Goal: Check status: Check status

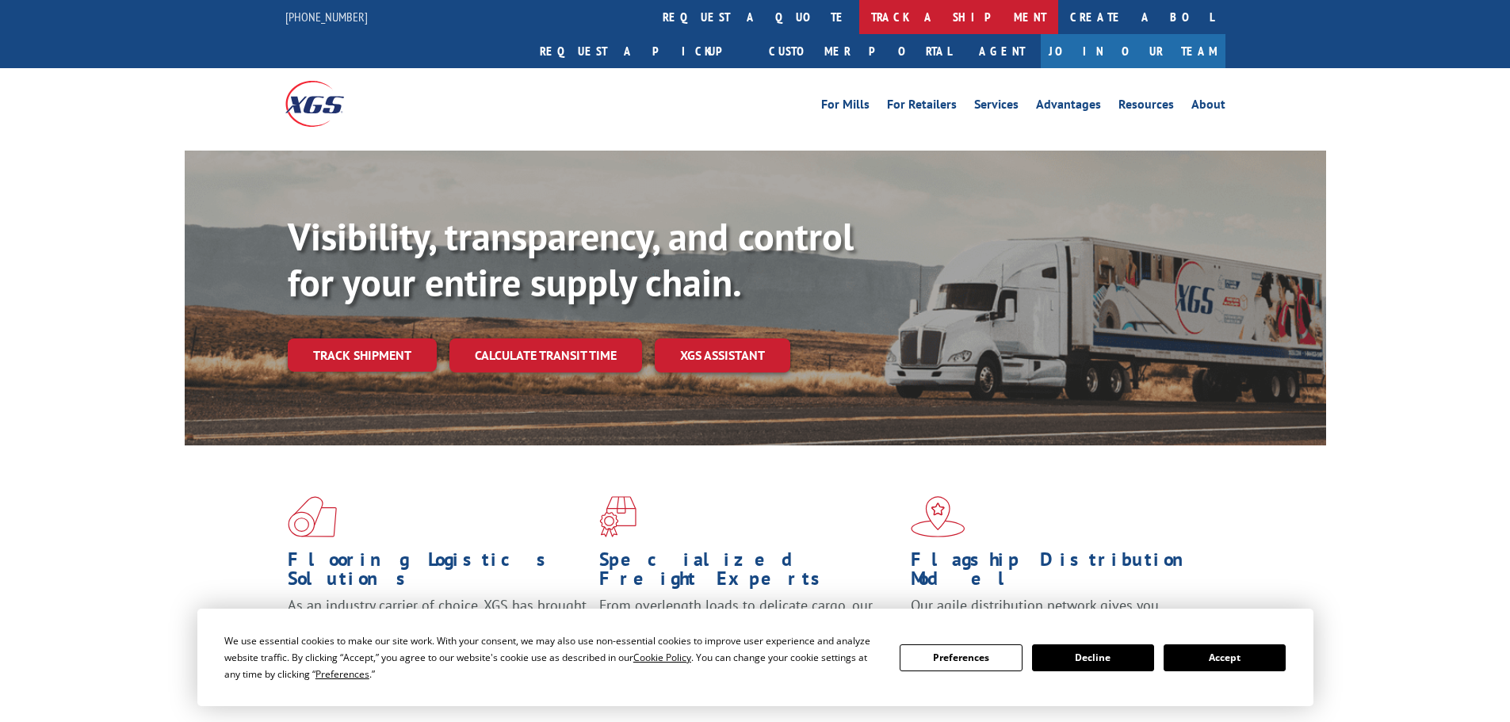
click at [859, 17] on link "track a shipment" at bounding box center [958, 17] width 199 height 34
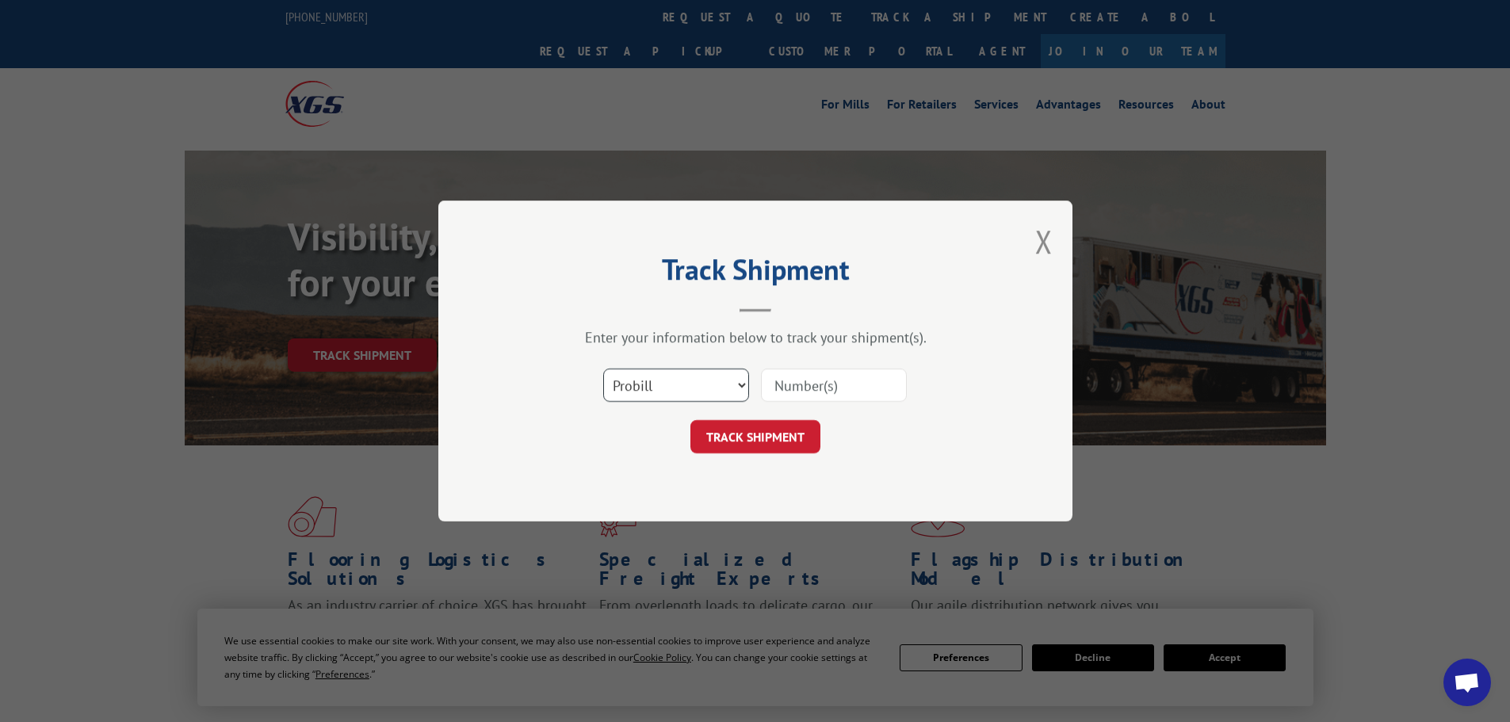
drag, startPoint x: 657, startPoint y: 385, endPoint x: 659, endPoint y: 376, distance: 8.9
click at [657, 384] on select "Select category... Probill BOL PO" at bounding box center [676, 385] width 146 height 33
select select "bol"
click at [603, 369] on select "Select category... Probill BOL PO" at bounding box center [676, 385] width 146 height 33
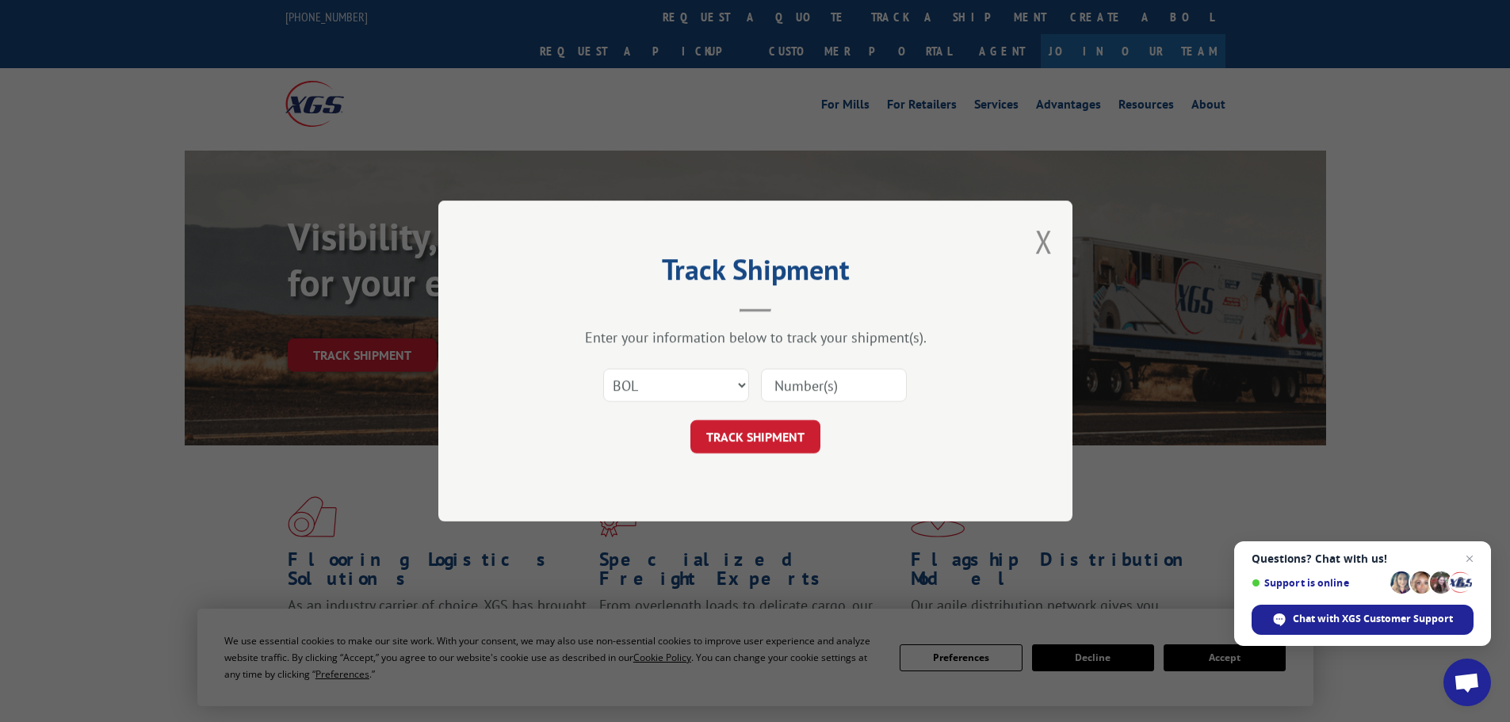
click at [790, 379] on input at bounding box center [834, 385] width 146 height 33
paste input "BOL 5512011"
drag, startPoint x: 803, startPoint y: 381, endPoint x: 763, endPoint y: 381, distance: 39.6
click at [763, 381] on input "BOL 5512011" at bounding box center [834, 385] width 146 height 33
type input "5512011"
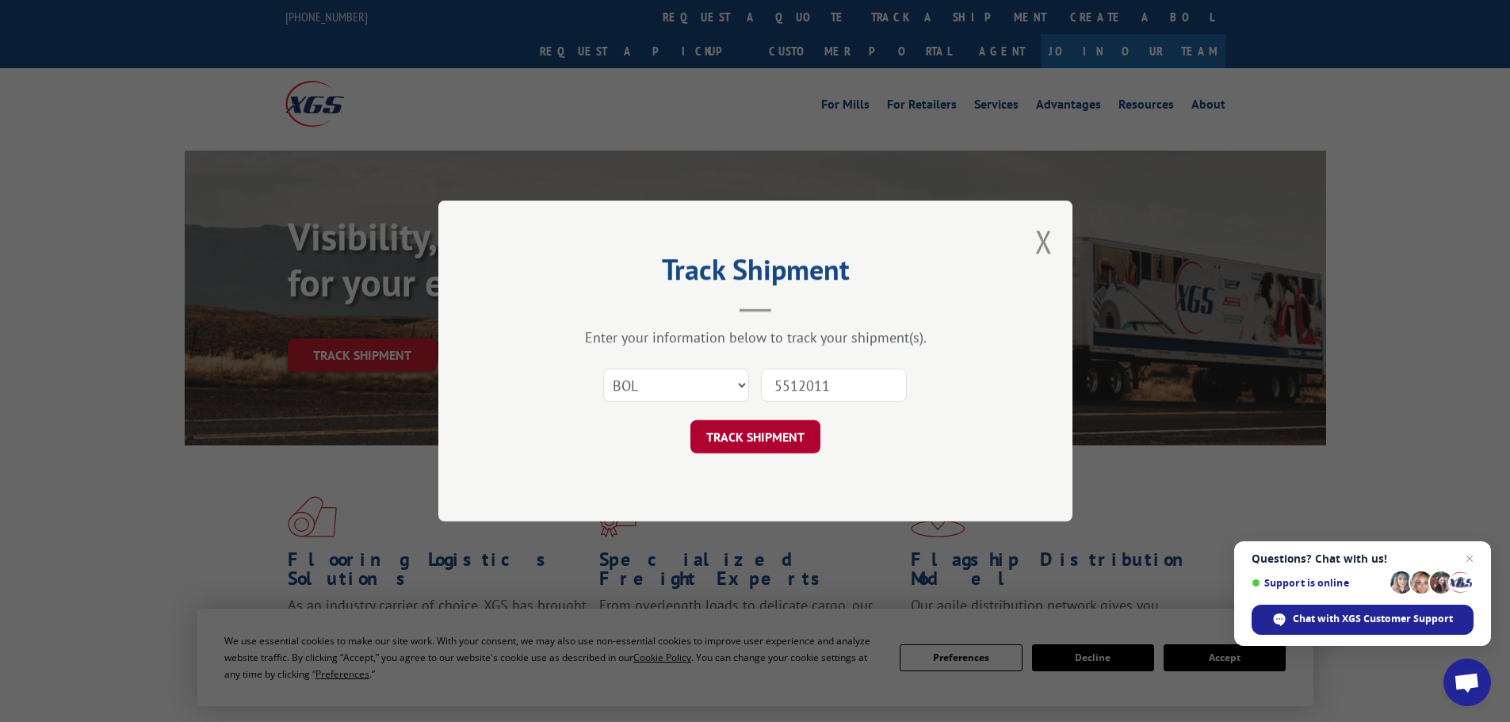
click at [733, 430] on button "TRACK SHIPMENT" at bounding box center [756, 436] width 130 height 33
